Goal: Communication & Community: Answer question/provide support

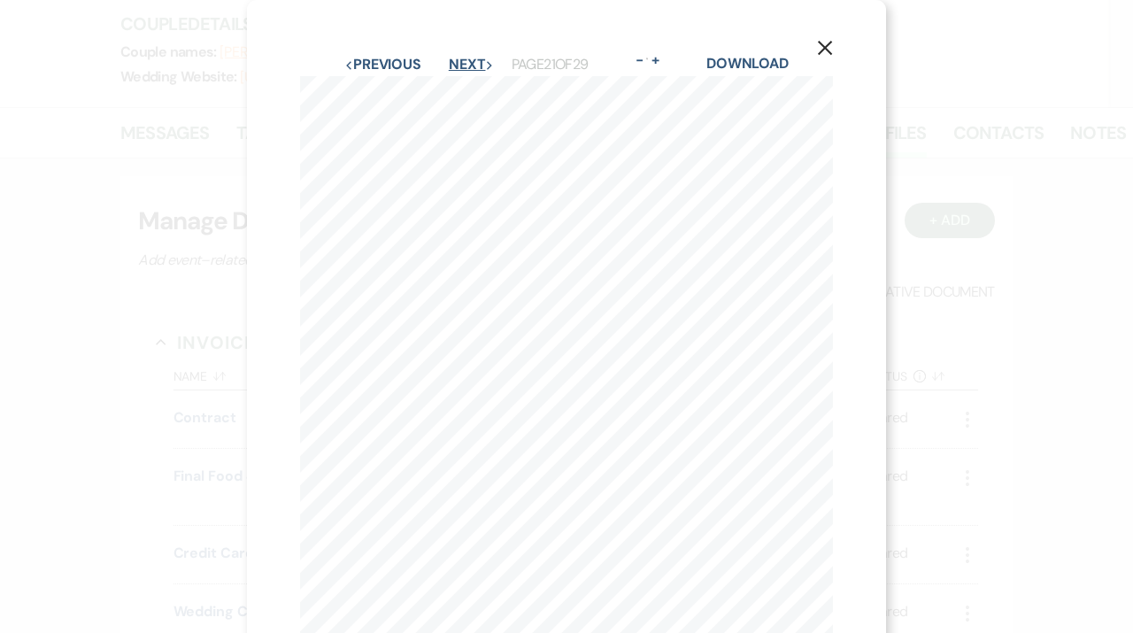
click at [466, 65] on button "Next Next" at bounding box center [472, 65] width 46 height 14
click at [466, 65] on button "Next Next" at bounding box center [471, 65] width 46 height 14
click at [820, 51] on icon "X" at bounding box center [825, 48] width 16 height 16
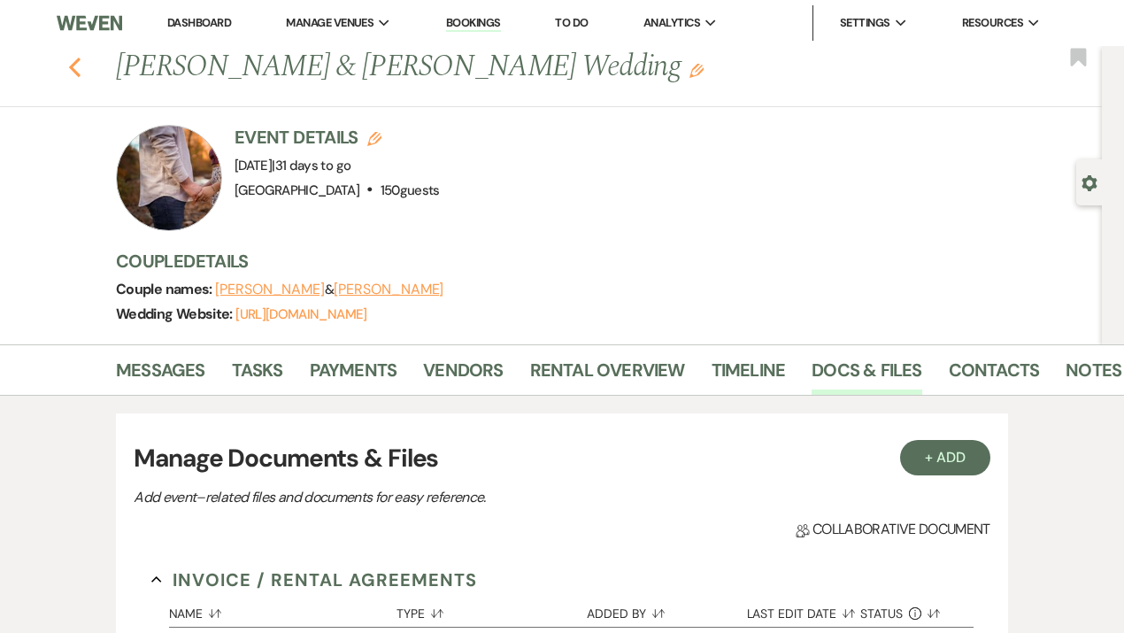
click at [77, 64] on use "button" at bounding box center [75, 67] width 12 height 19
select select "7"
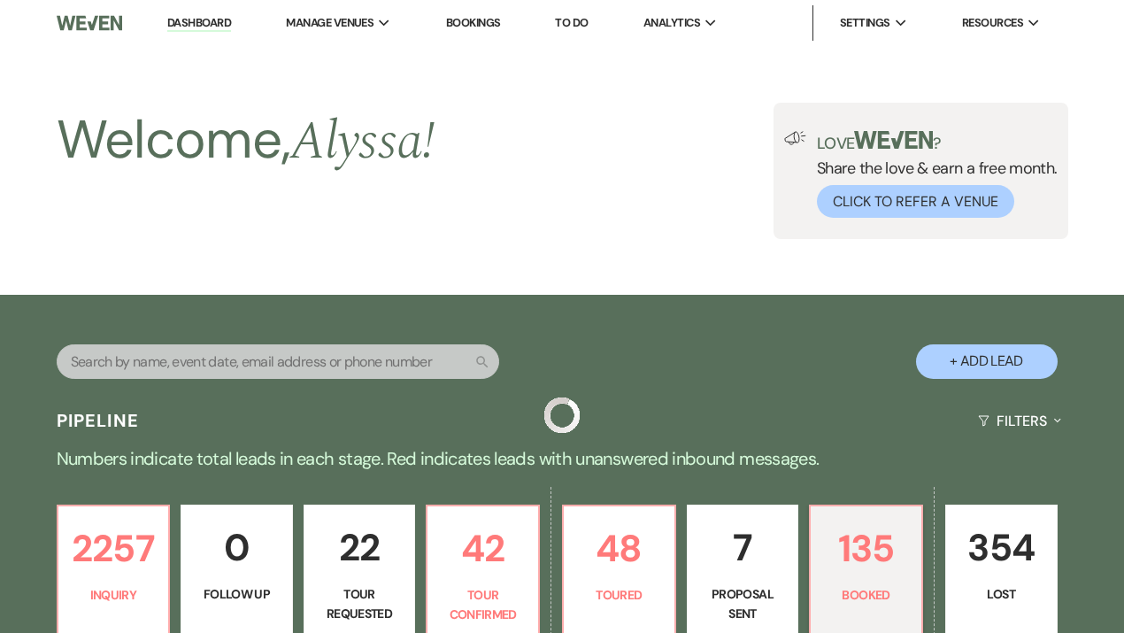
scroll to position [635, 0]
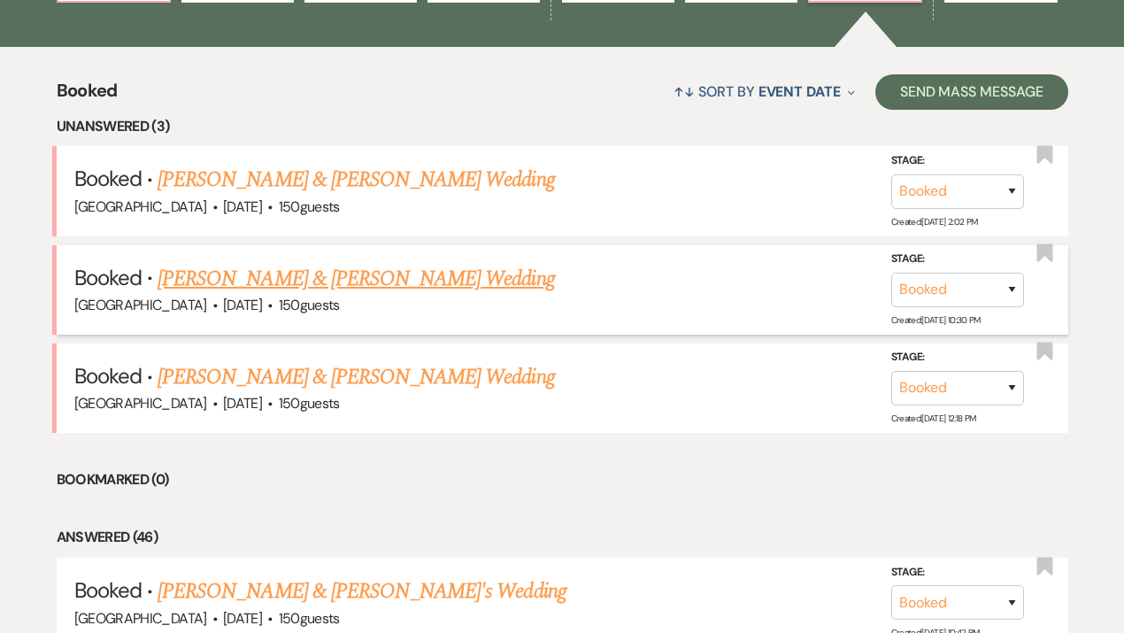
click at [273, 273] on link "[PERSON_NAME] & [PERSON_NAME] Wedding" at bounding box center [356, 279] width 397 height 32
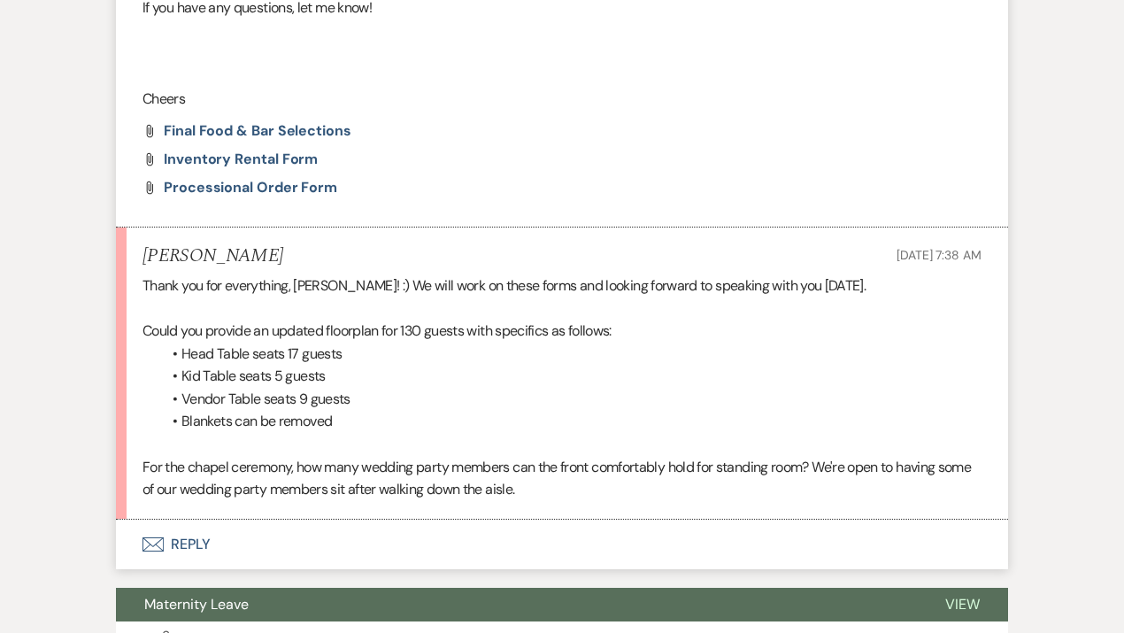
scroll to position [766, 0]
drag, startPoint x: 451, startPoint y: 408, endPoint x: 461, endPoint y: 430, distance: 24.2
click at [461, 430] on li "Blankets can be removed" at bounding box center [570, 420] width 821 height 23
click at [188, 535] on button "Envelope Reply" at bounding box center [562, 544] width 892 height 50
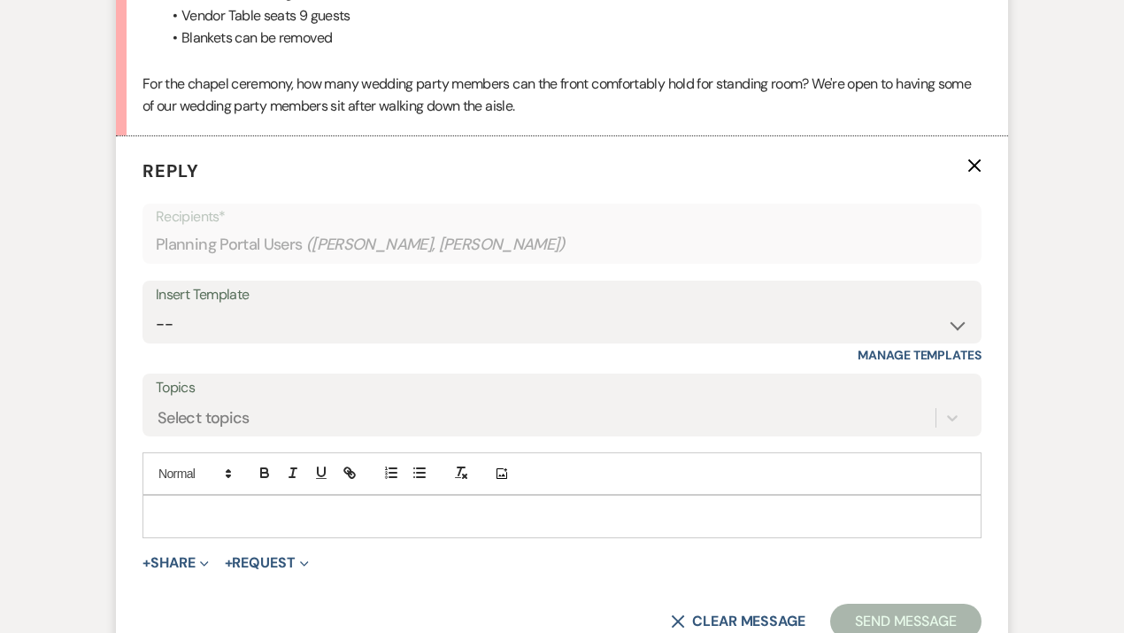
scroll to position [1150, 0]
click at [184, 524] on div at bounding box center [561, 515] width 837 height 41
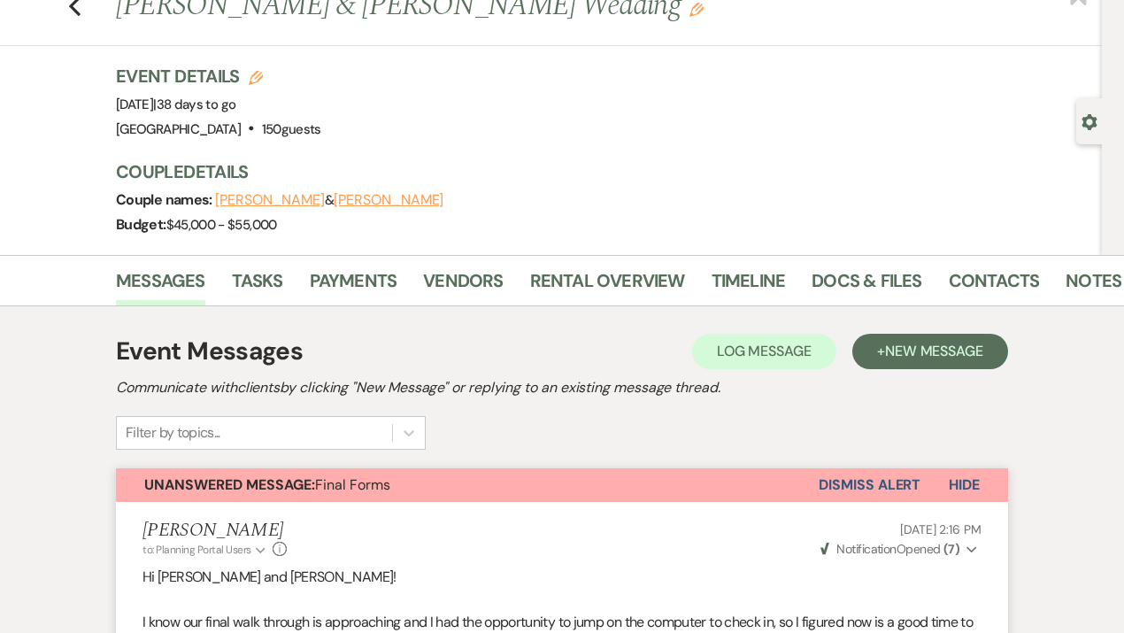
scroll to position [0, 0]
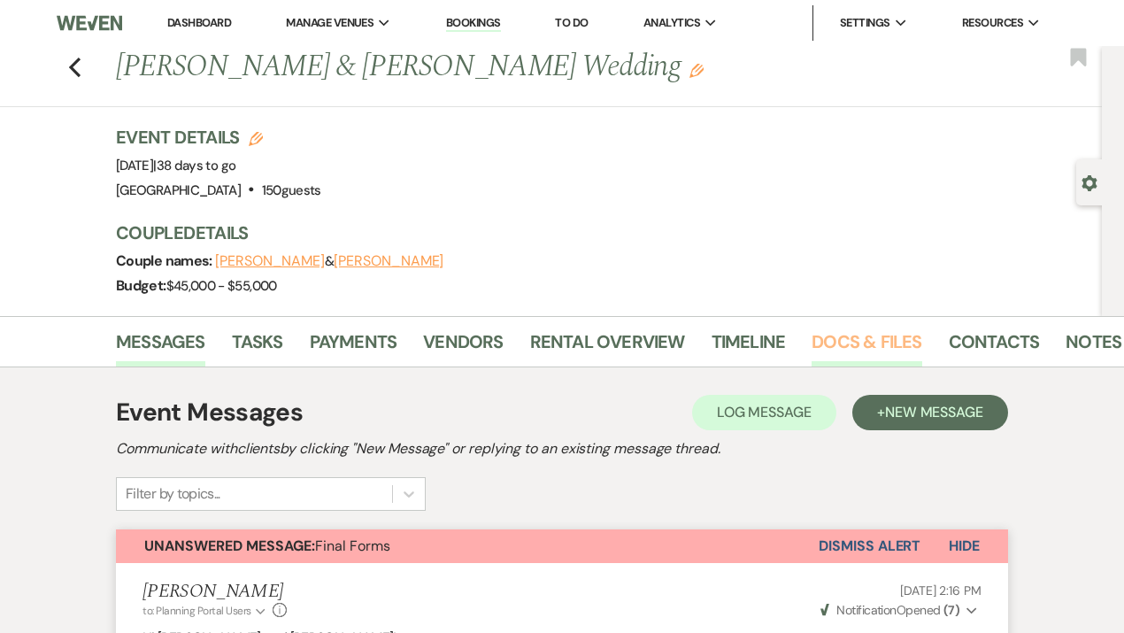
click at [839, 331] on link "Docs & Files" at bounding box center [867, 346] width 110 height 39
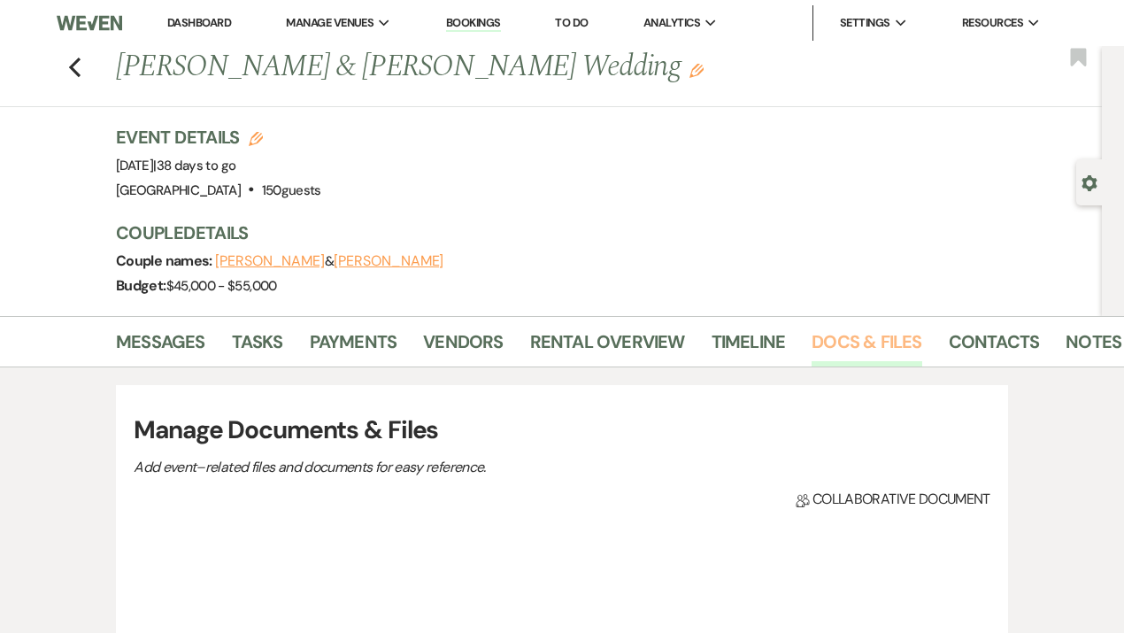
click at [839, 331] on link "Docs & Files" at bounding box center [867, 346] width 110 height 39
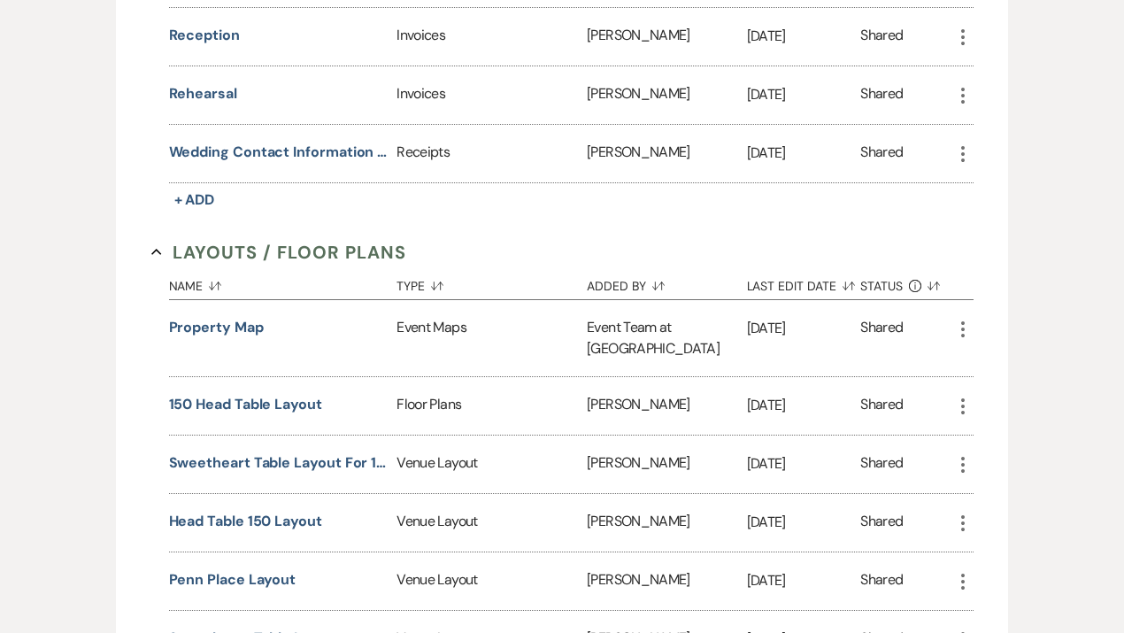
scroll to position [1080, 0]
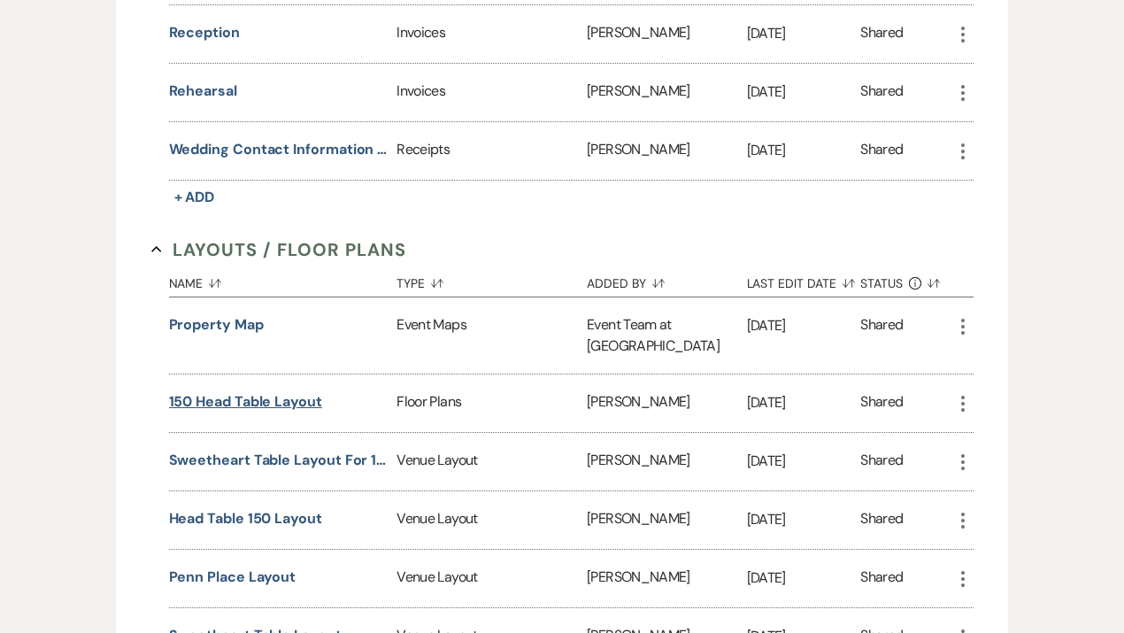
click at [255, 391] on button "150 Head Table Layout" at bounding box center [245, 401] width 153 height 21
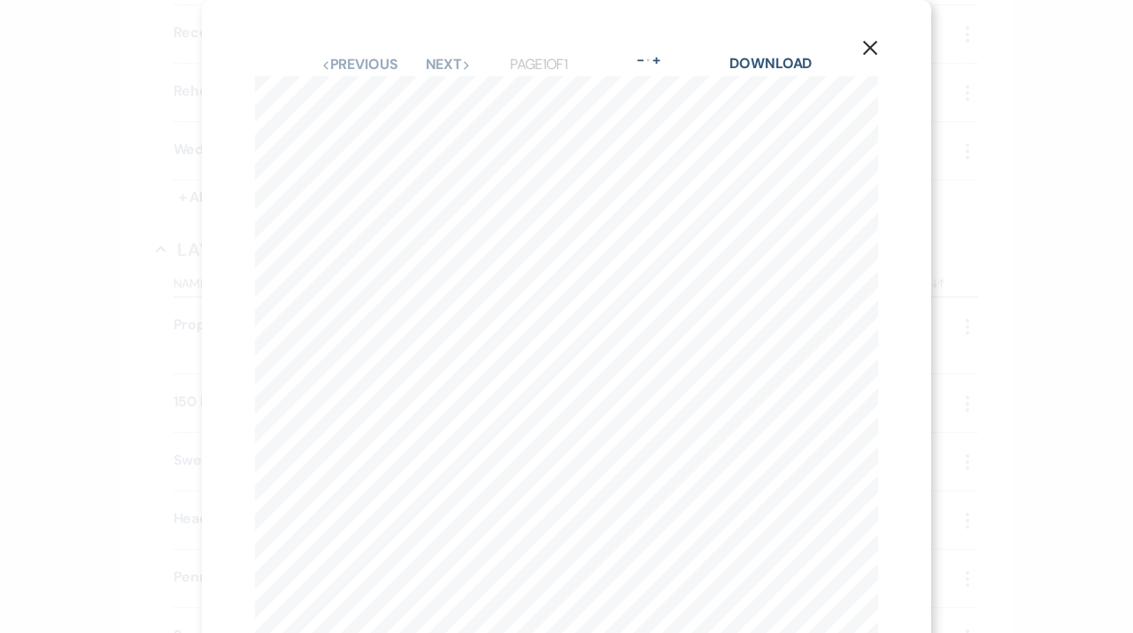
click at [874, 53] on button "X" at bounding box center [870, 47] width 27 height 31
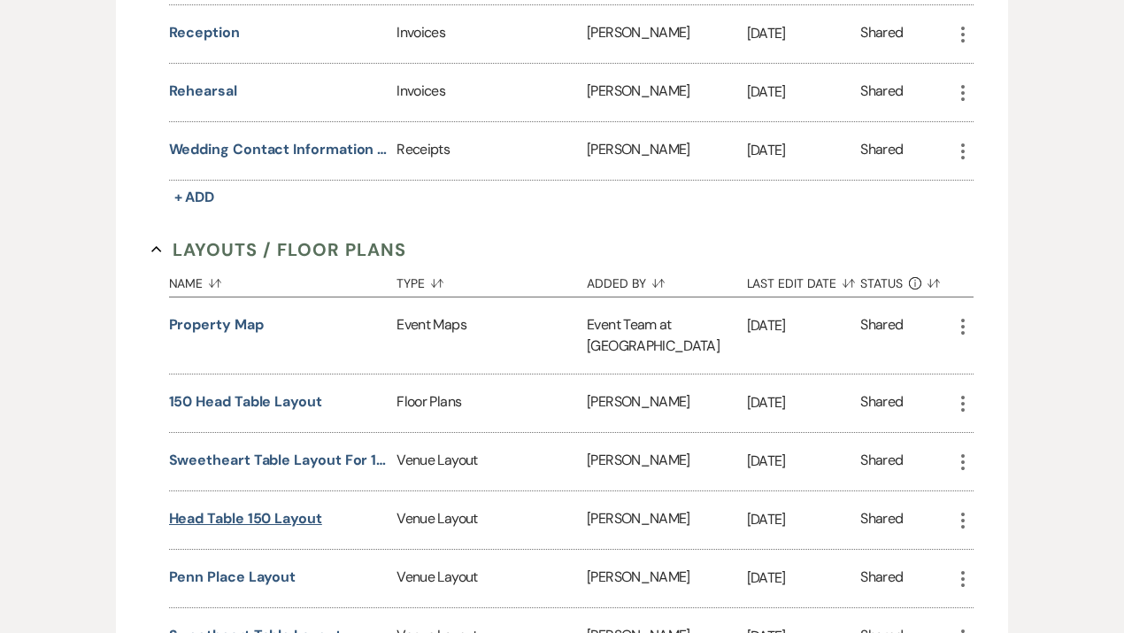
click at [232, 508] on button "Head table 150 layout" at bounding box center [245, 518] width 153 height 21
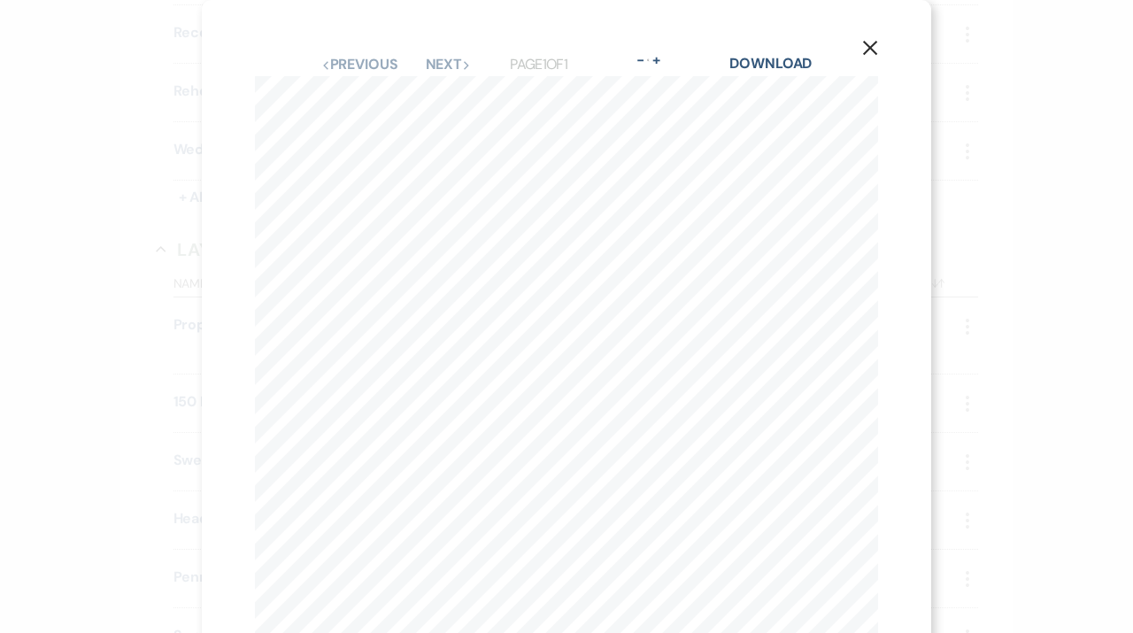
click at [864, 55] on icon "X" at bounding box center [870, 48] width 16 height 16
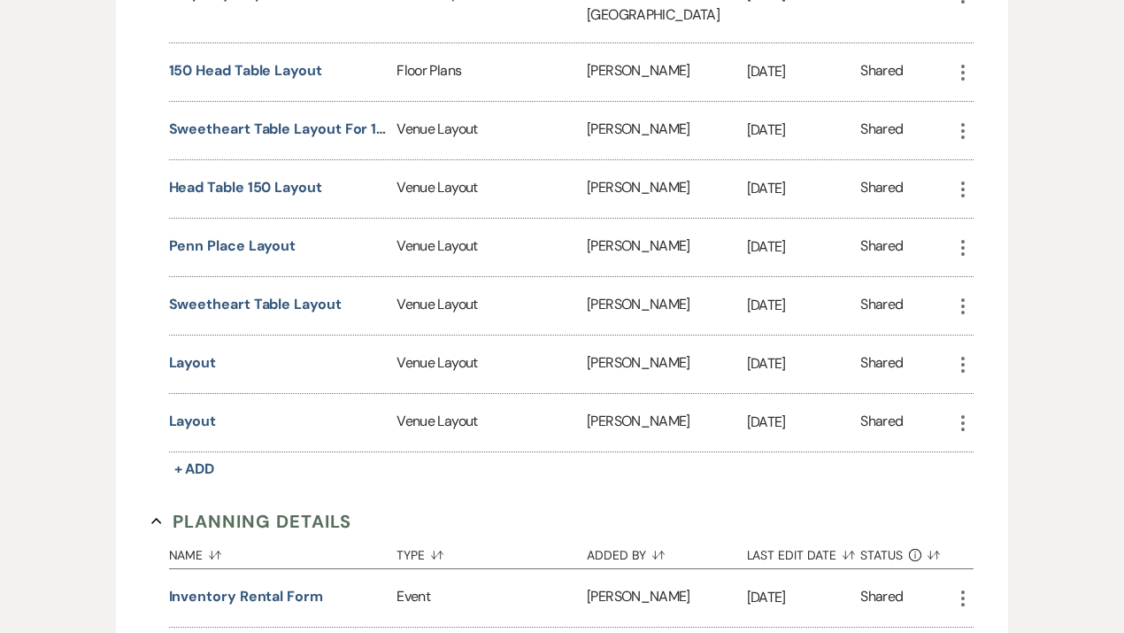
scroll to position [1411, 0]
click at [561, 219] on div "Venue Layout" at bounding box center [492, 248] width 190 height 58
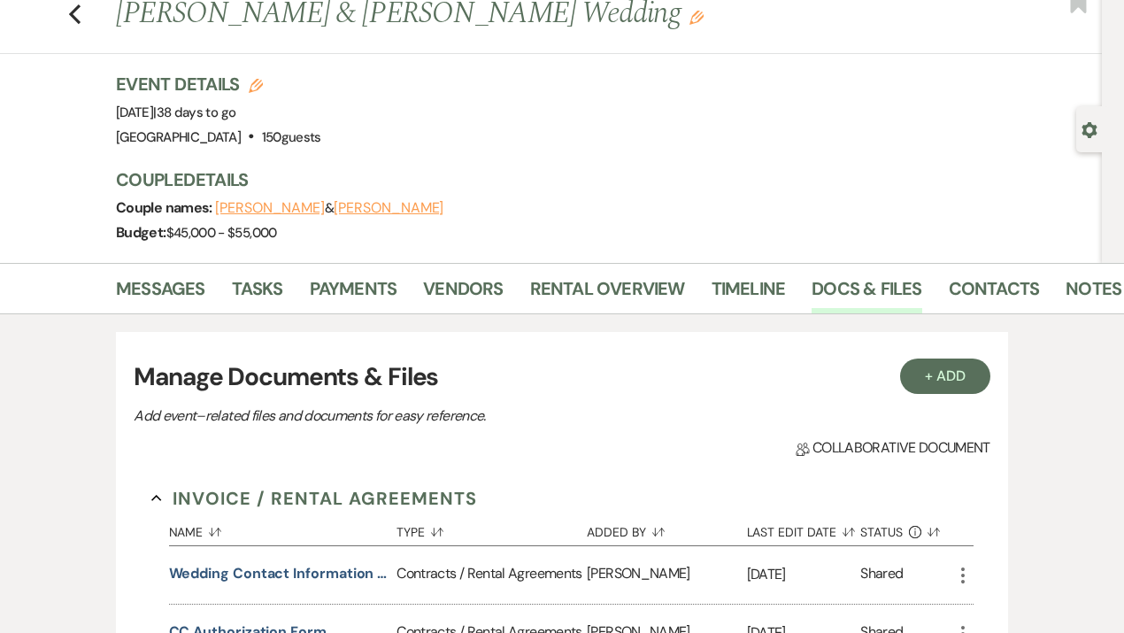
scroll to position [0, 0]
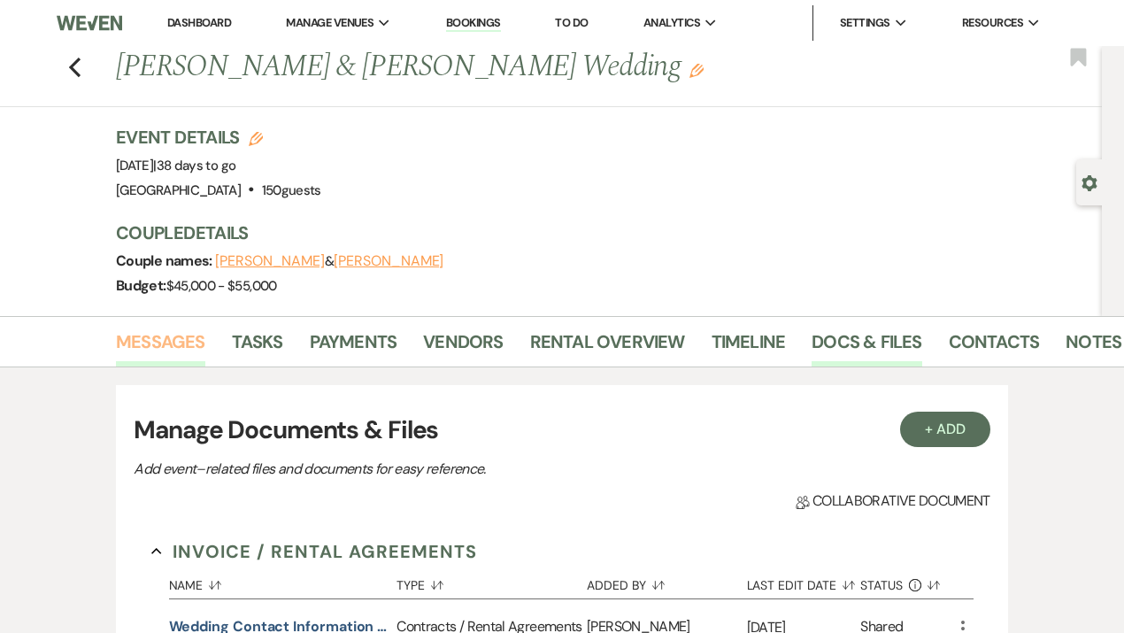
click at [175, 336] on link "Messages" at bounding box center [160, 346] width 89 height 39
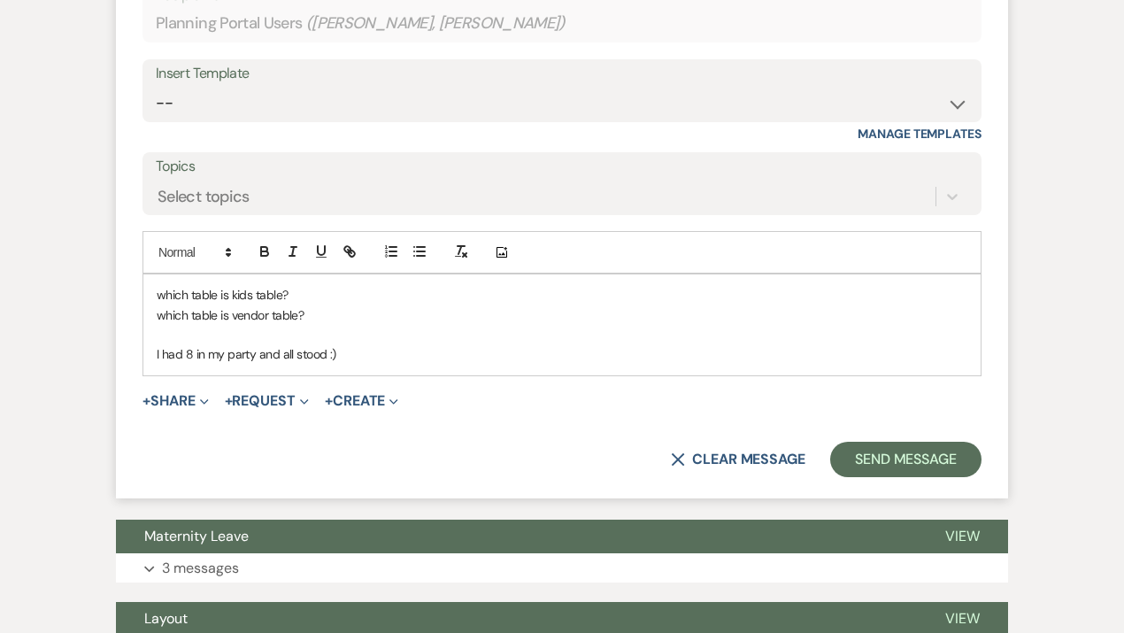
scroll to position [1381, 0]
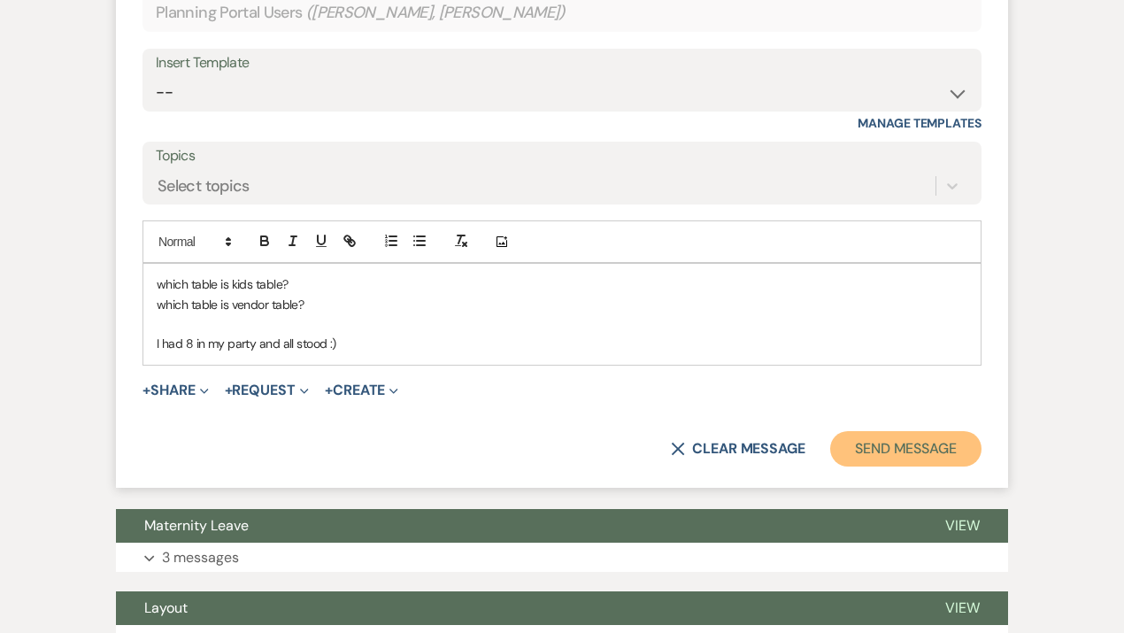
click at [871, 441] on button "Send Message" at bounding box center [905, 448] width 151 height 35
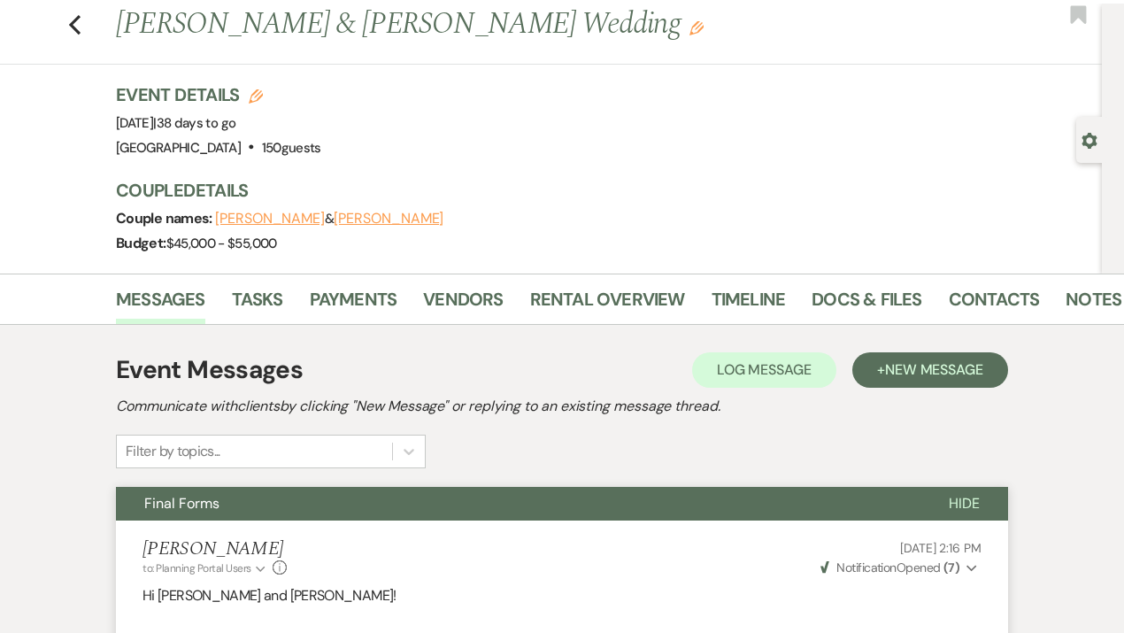
scroll to position [0, 0]
